Goal: Task Accomplishment & Management: Use online tool/utility

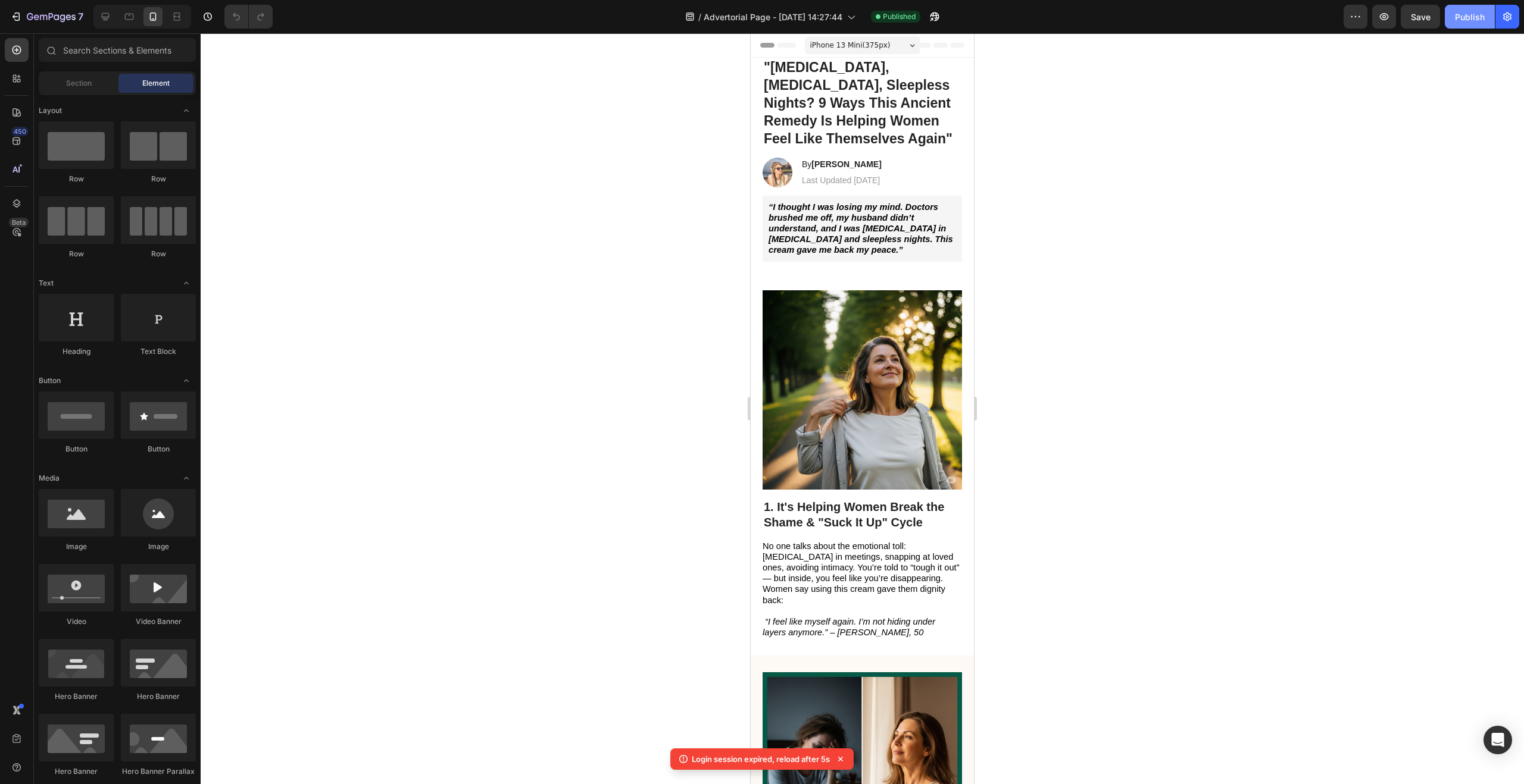
click at [1468, 20] on div "Publish" at bounding box center [1469, 17] width 30 height 12
click at [1359, 14] on icon "button" at bounding box center [1355, 17] width 12 height 12
click at [1245, 80] on div at bounding box center [862, 409] width 1324 height 751
click at [1391, 12] on button "button" at bounding box center [1384, 17] width 24 height 24
